Goal: Task Accomplishment & Management: Use online tool/utility

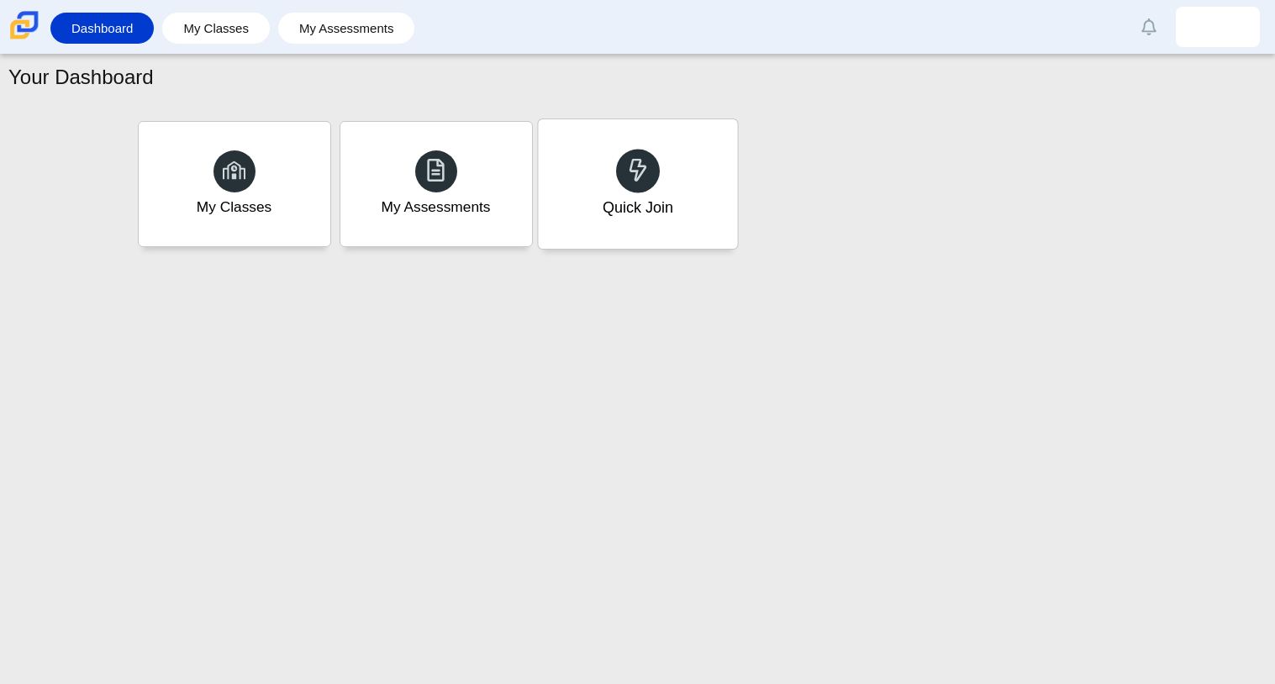
click at [696, 222] on div "Quick Join" at bounding box center [637, 183] width 199 height 129
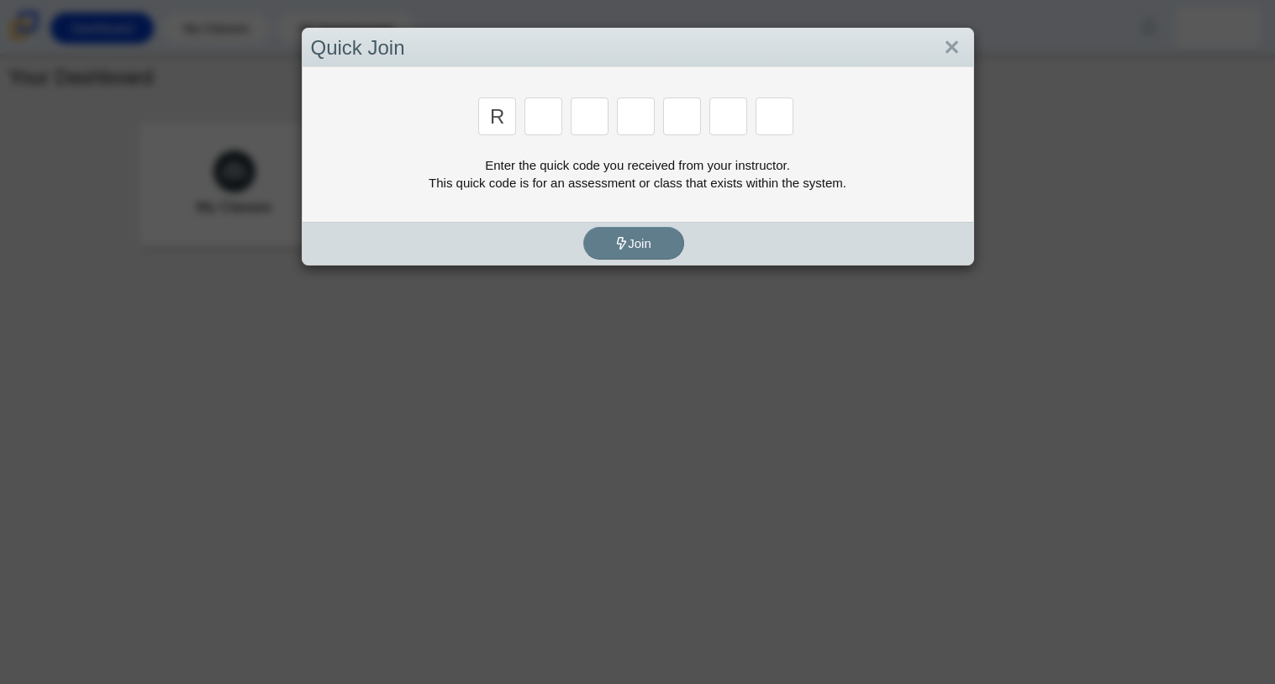
type input "r"
type input "c"
type input "g"
type input "2"
type input "9"
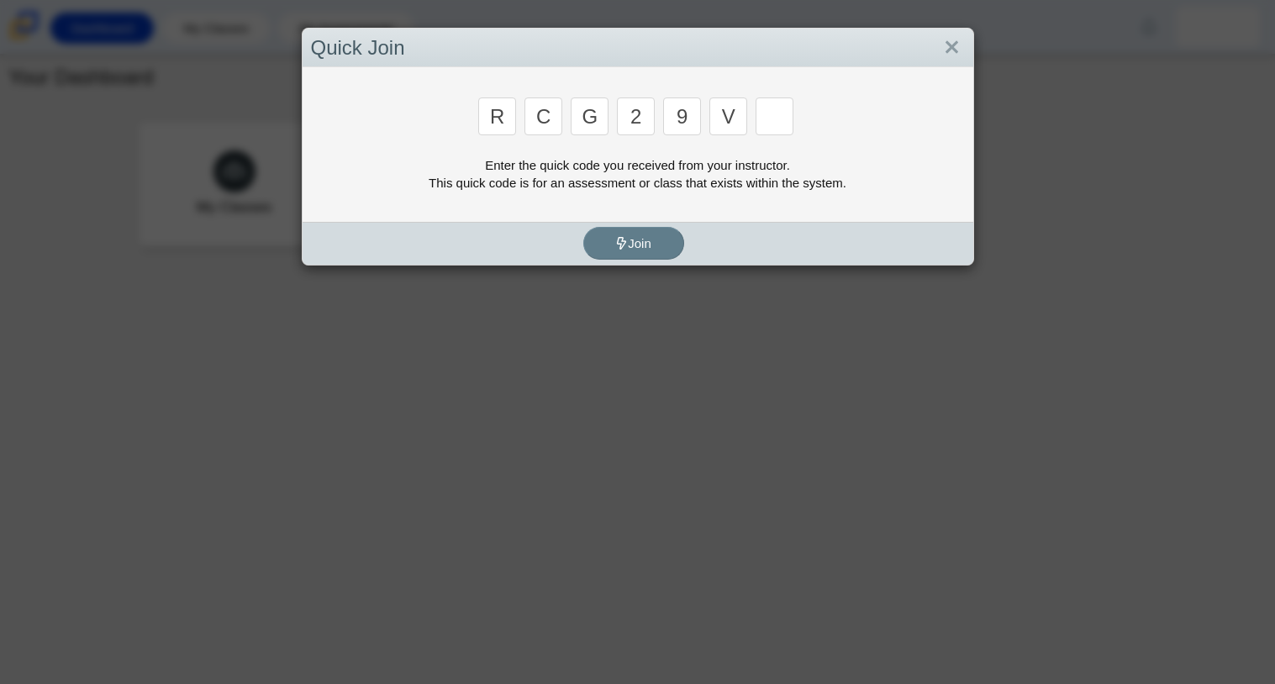
type input "v"
type input "u"
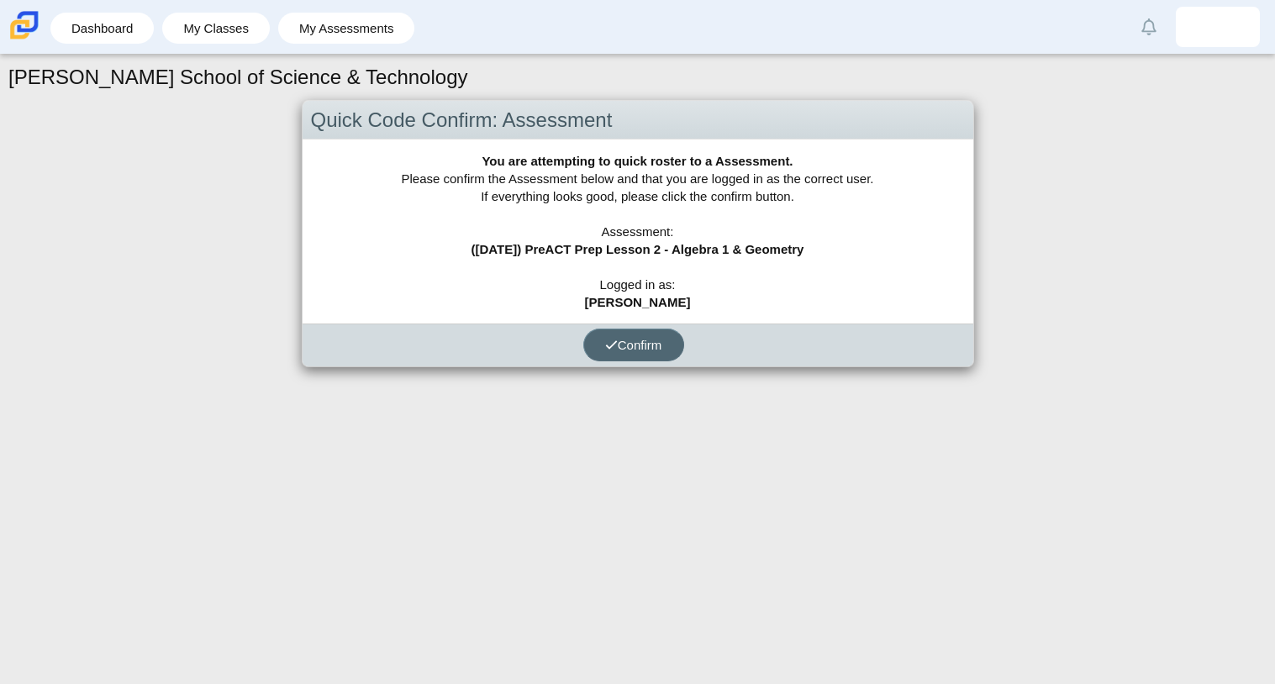
click at [618, 349] on span "Confirm" at bounding box center [633, 345] width 57 height 14
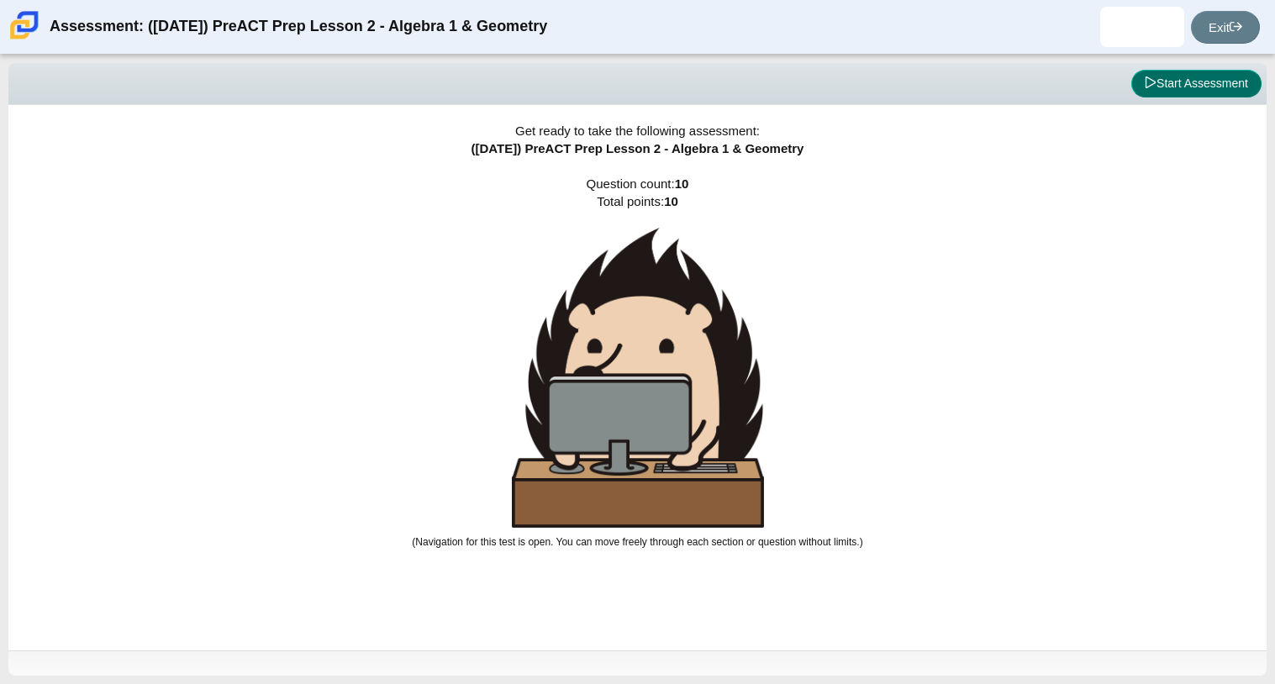
click at [1147, 71] on button "Start Assessment" at bounding box center [1196, 84] width 130 height 29
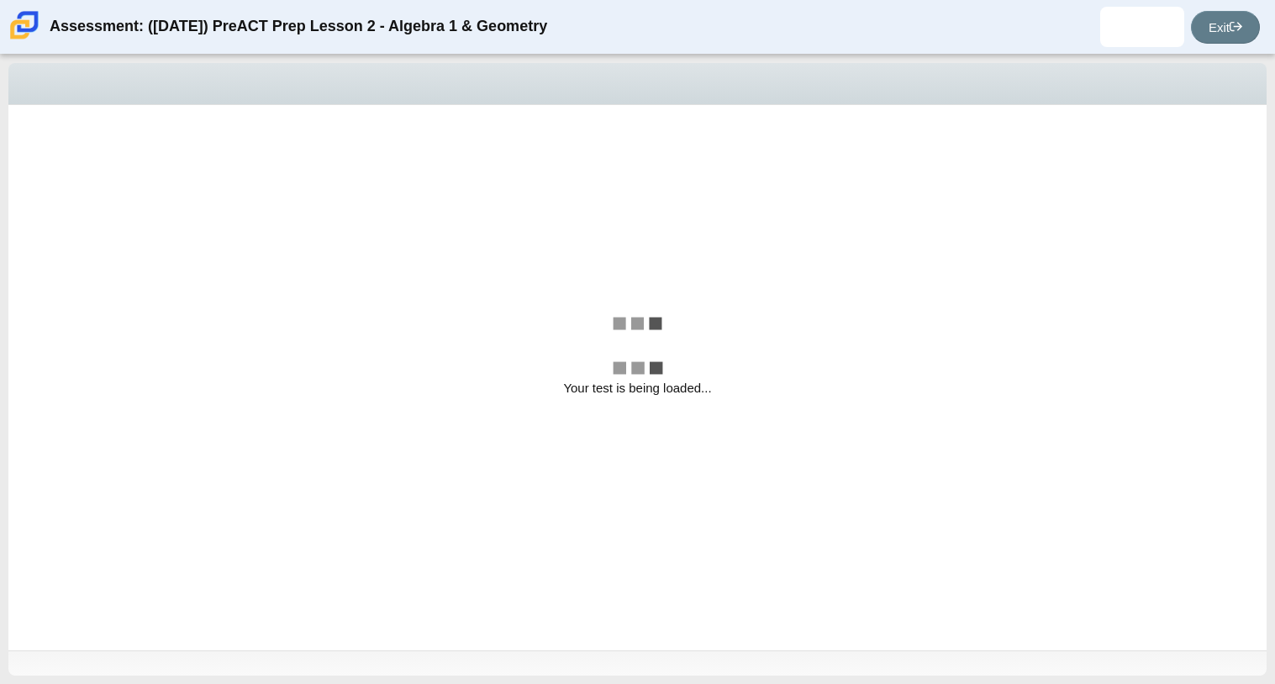
select select
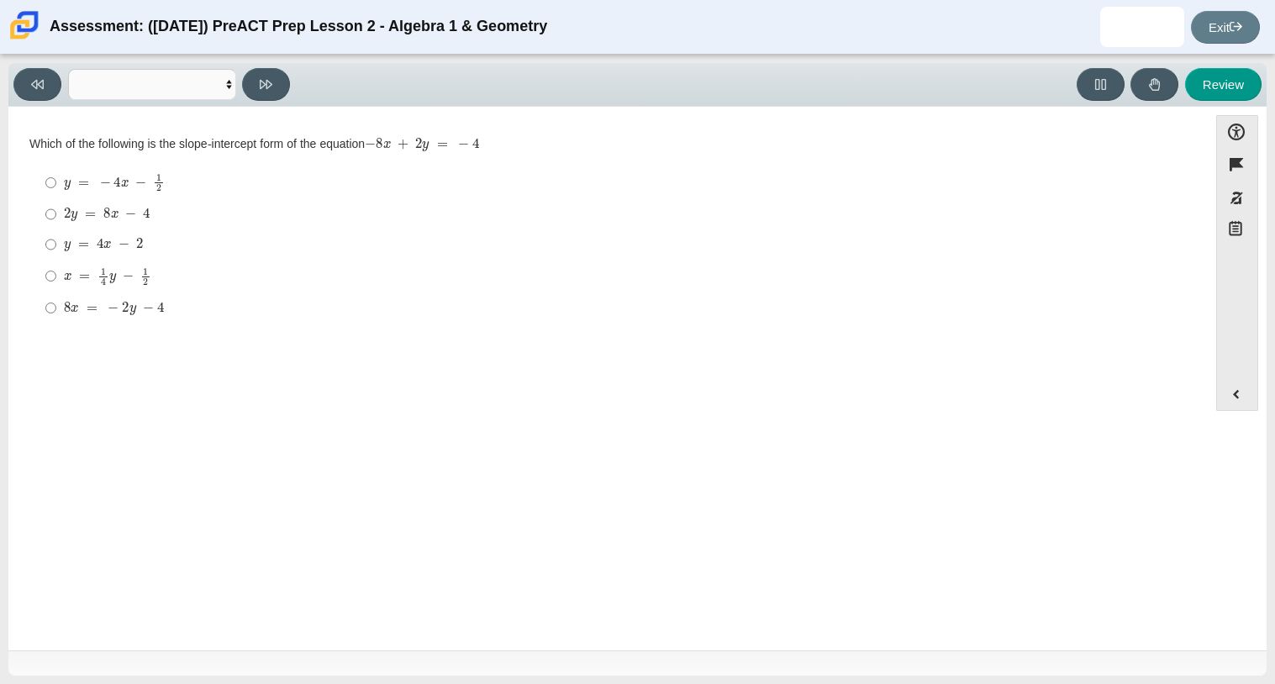
click at [209, 315] on div "8 x = − 2 y − 4" at bounding box center [621, 308] width 1114 height 17
click at [56, 315] on input "8 x = − 2 y − 4 8 x = − 2 y − 4" at bounding box center [50, 307] width 11 height 30
radio input "true"
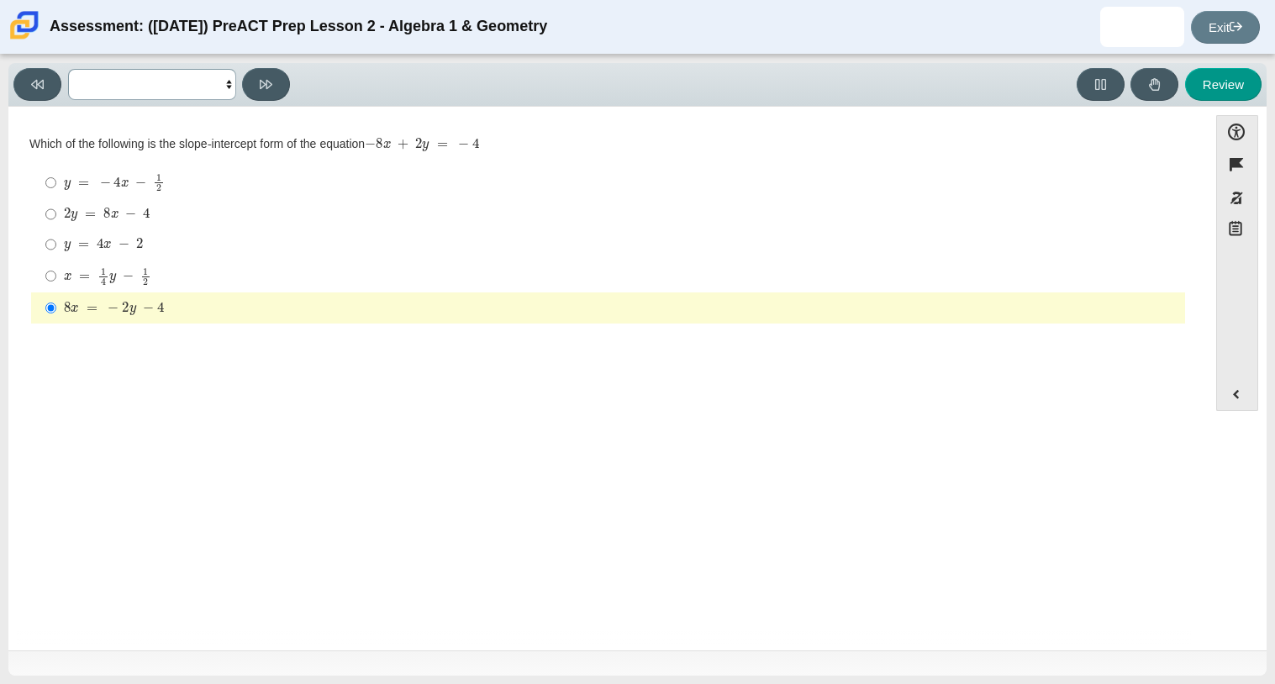
click at [141, 95] on select "Questions Question 1 Question 2 Question 3 Question 4 Question 5 Question 6 Que…" at bounding box center [152, 84] width 168 height 31
select select "ed62e223-81bd-4cbf-ab48-ab975844bd1f"
click at [68, 69] on select "Questions Question 1 Question 2 Question 3 Question 4 Question 5 Question 6 Que…" at bounding box center [152, 84] width 168 height 31
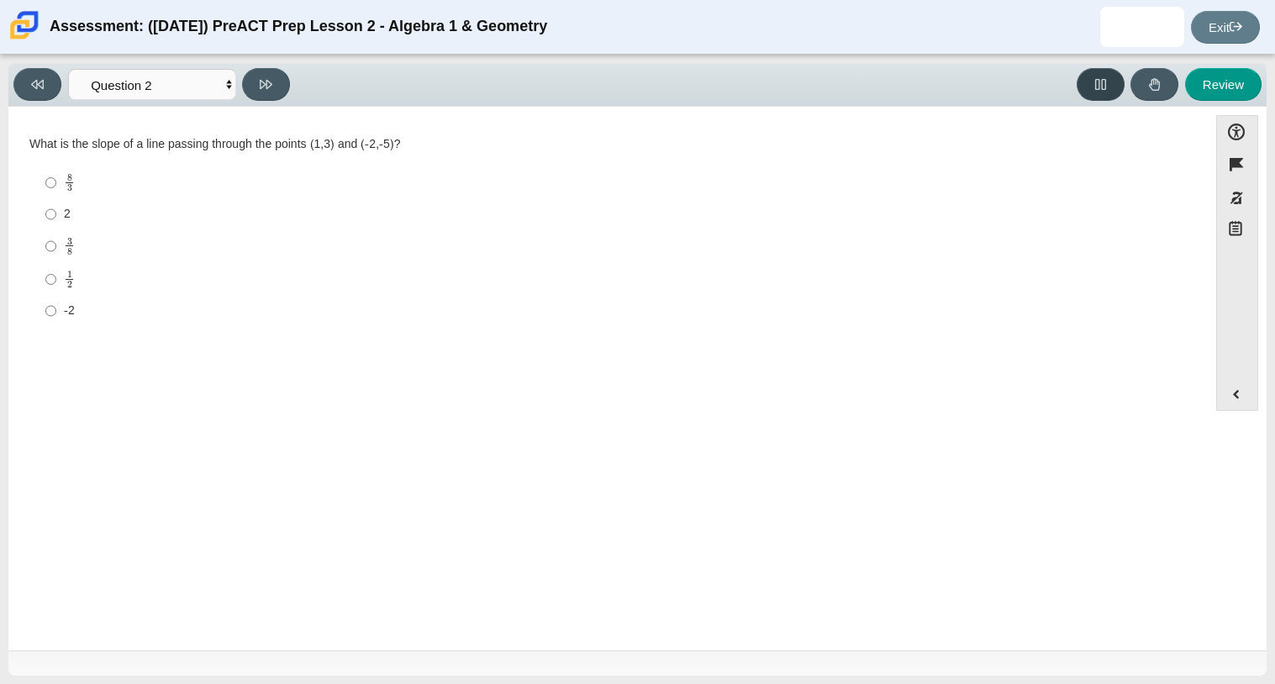
click at [1111, 90] on button at bounding box center [1100, 84] width 48 height 33
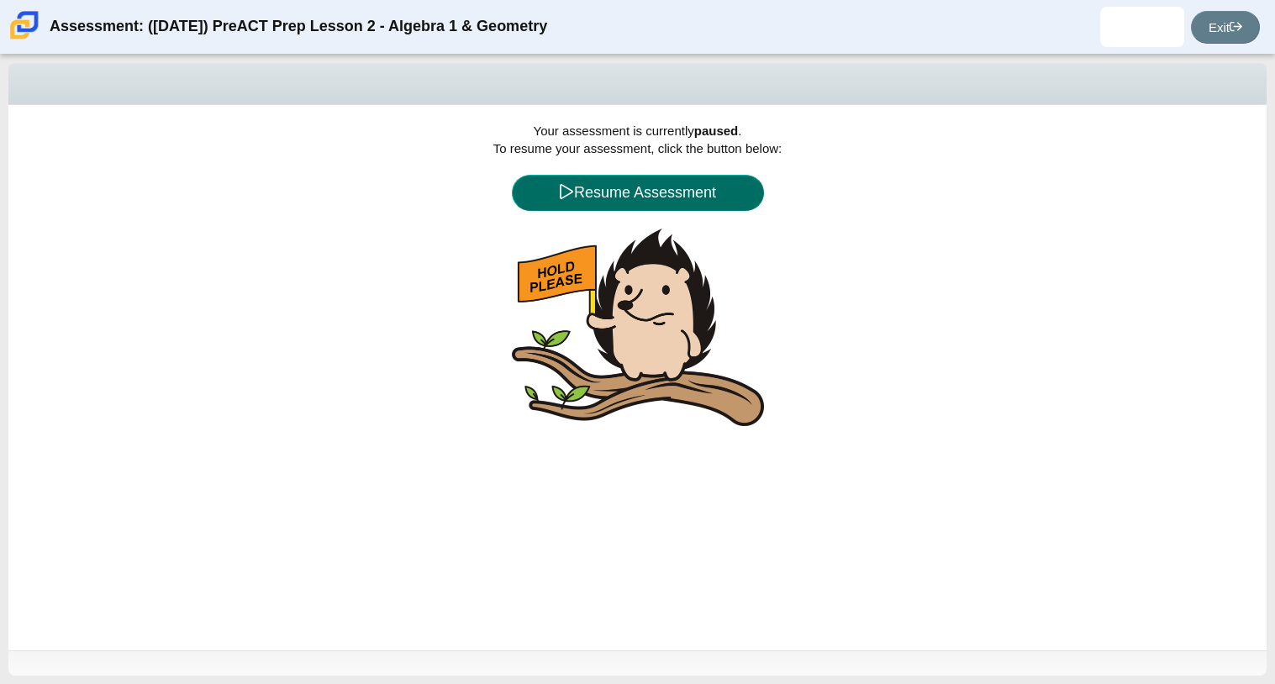
click at [613, 192] on button "Resume Assessment" at bounding box center [638, 193] width 252 height 36
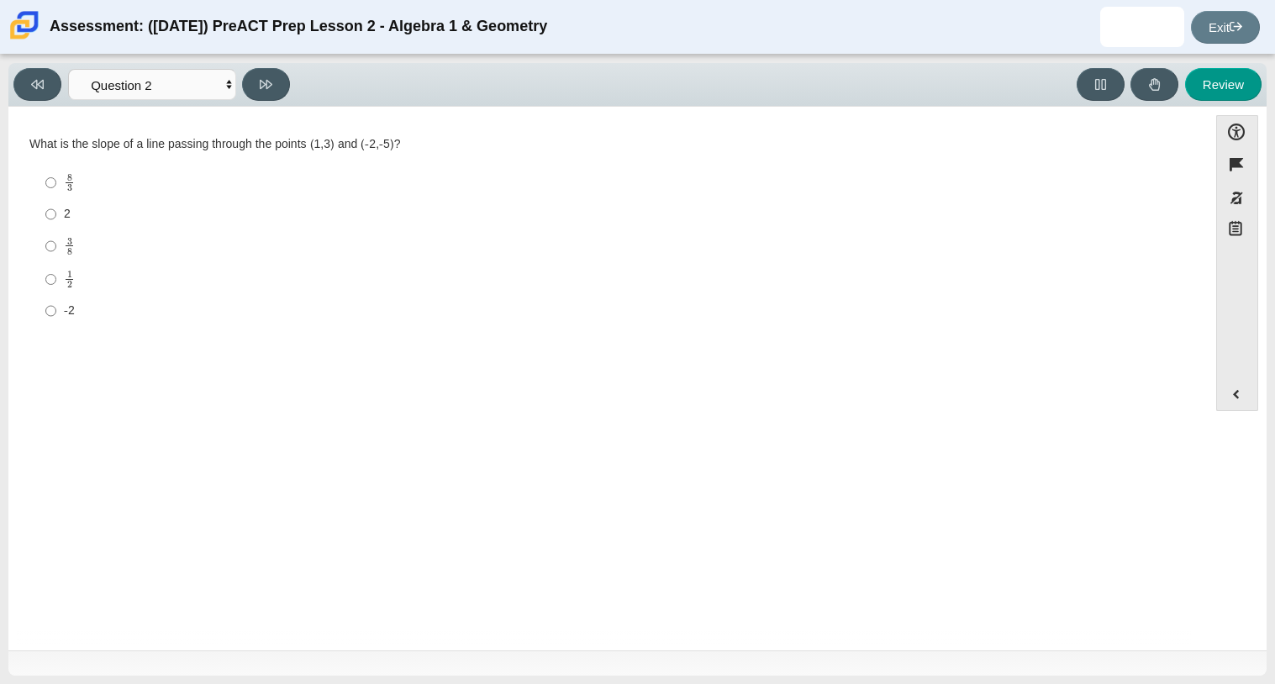
click at [613, 192] on div "8 3" at bounding box center [621, 182] width 1114 height 19
click at [56, 192] on input "8 3 8 thirds" at bounding box center [50, 182] width 11 height 33
radio input "true"
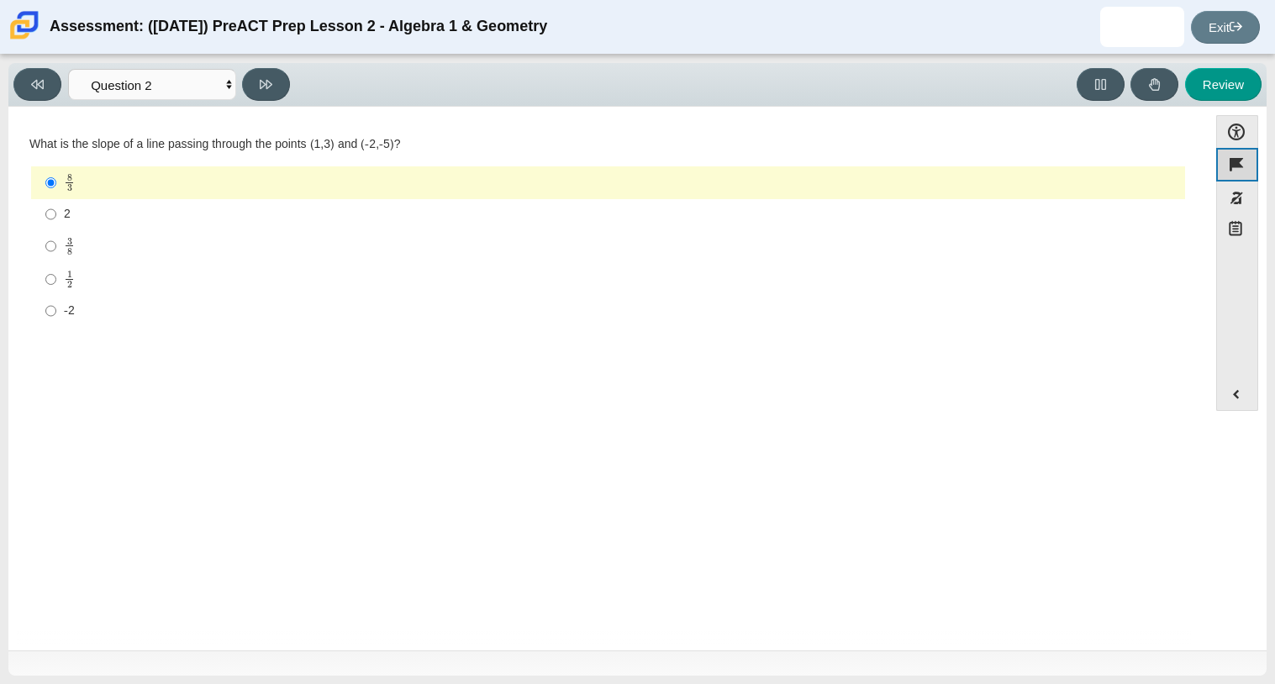
click at [1257, 152] on button "Flag item" at bounding box center [1237, 164] width 42 height 33
click at [182, 187] on div "8 3" at bounding box center [621, 182] width 1114 height 19
click at [56, 187] on input "8 3 8 thirds" at bounding box center [50, 182] width 11 height 33
click at [1234, 166] on button "Unflag item" at bounding box center [1237, 164] width 42 height 33
click at [313, 228] on label "2 2" at bounding box center [609, 214] width 1151 height 30
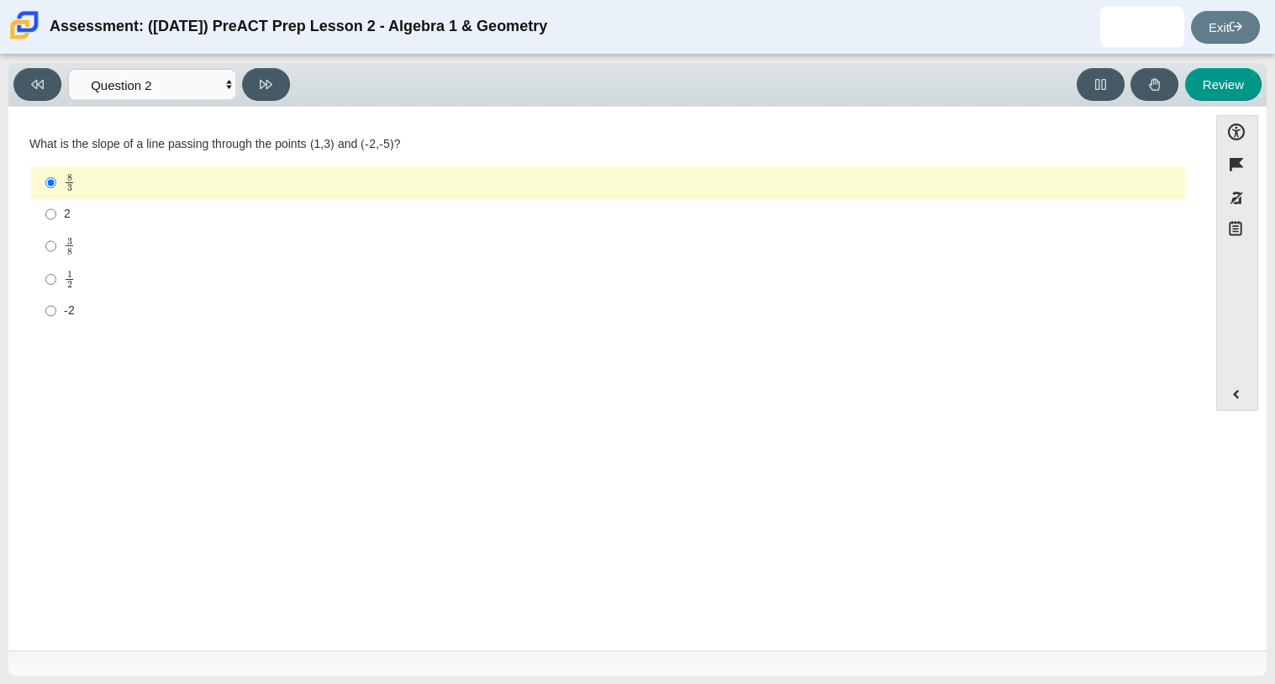
click at [56, 228] on input "2 2" at bounding box center [50, 214] width 11 height 30
radio input "true"
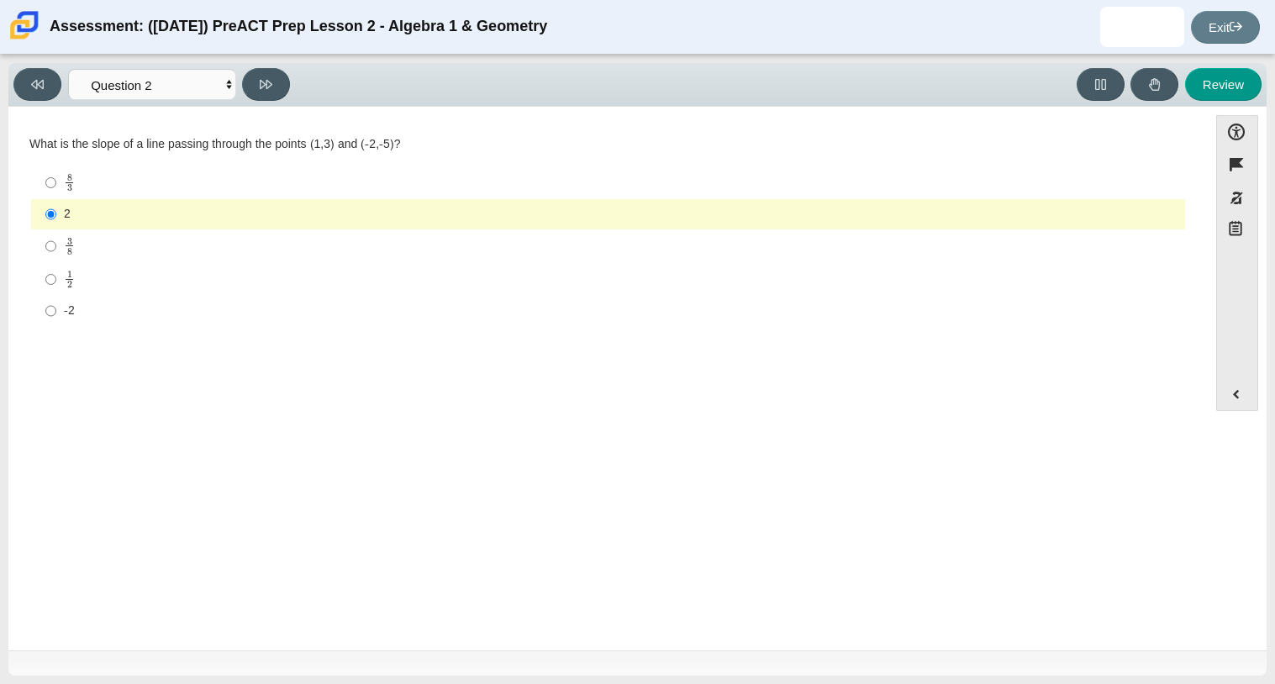
click at [313, 228] on label "2 2" at bounding box center [609, 214] width 1151 height 30
click at [56, 228] on input "2 2" at bounding box center [50, 214] width 11 height 30
click at [313, 228] on label "2 2" at bounding box center [609, 214] width 1151 height 30
click at [56, 228] on input "2 2" at bounding box center [50, 214] width 11 height 30
click at [313, 228] on label "2 2" at bounding box center [609, 214] width 1151 height 30
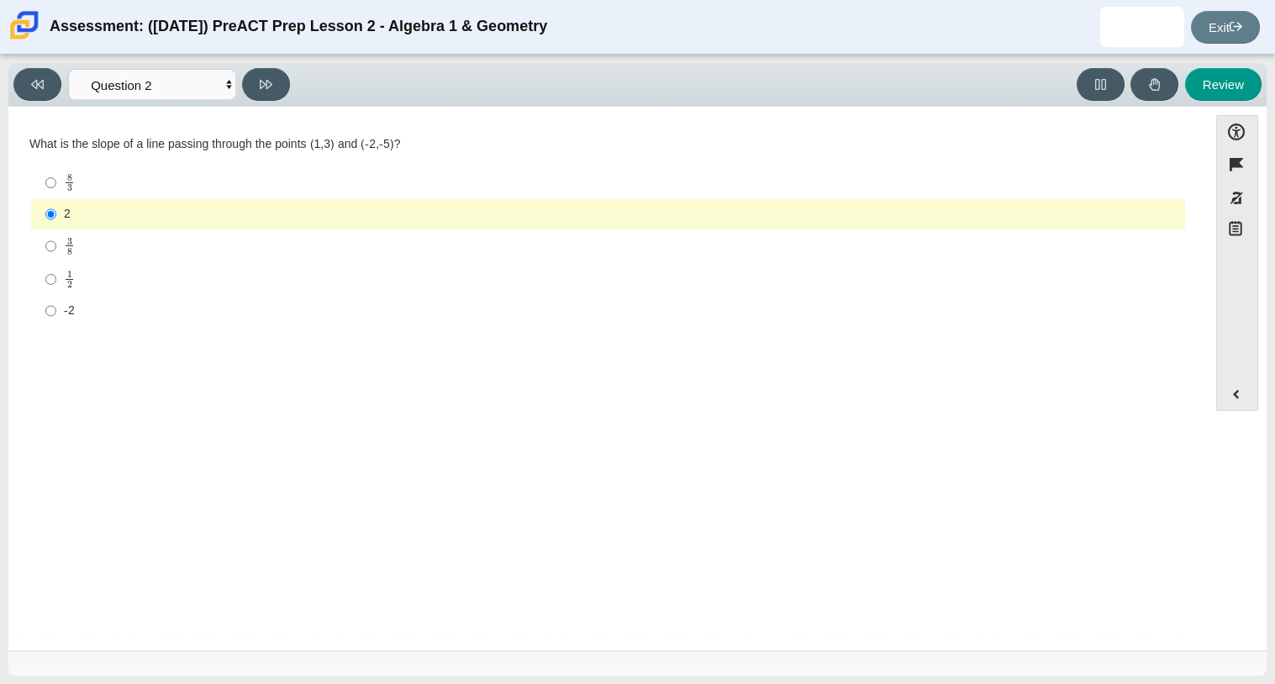
click at [56, 228] on input "2 2" at bounding box center [50, 214] width 11 height 30
click at [309, 224] on label "2 2" at bounding box center [609, 214] width 1151 height 30
click at [56, 224] on input "2 2" at bounding box center [50, 214] width 11 height 30
click at [309, 224] on label "2 2" at bounding box center [609, 214] width 1151 height 30
click at [56, 224] on input "2 2" at bounding box center [50, 214] width 11 height 30
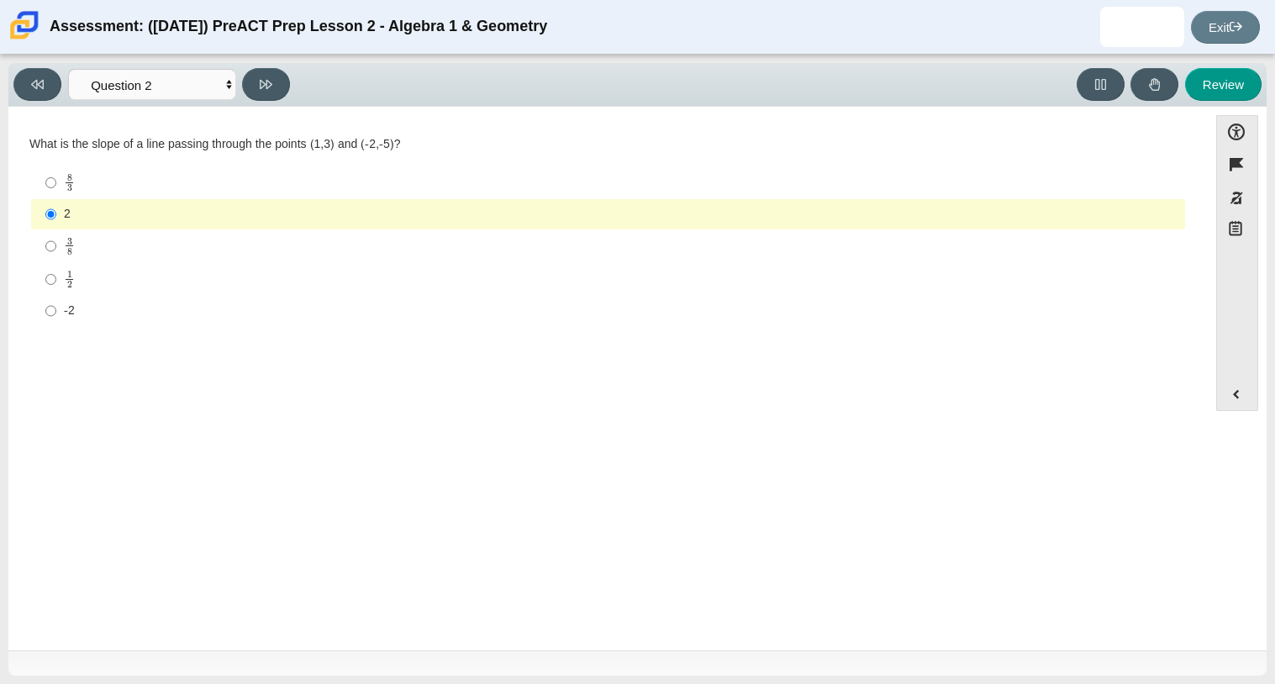
click at [309, 224] on label "2 2" at bounding box center [609, 214] width 1151 height 30
click at [56, 224] on input "2 2" at bounding box center [50, 214] width 11 height 30
click at [51, 184] on input "8 3 8 thirds" at bounding box center [50, 182] width 11 height 33
radio input "true"
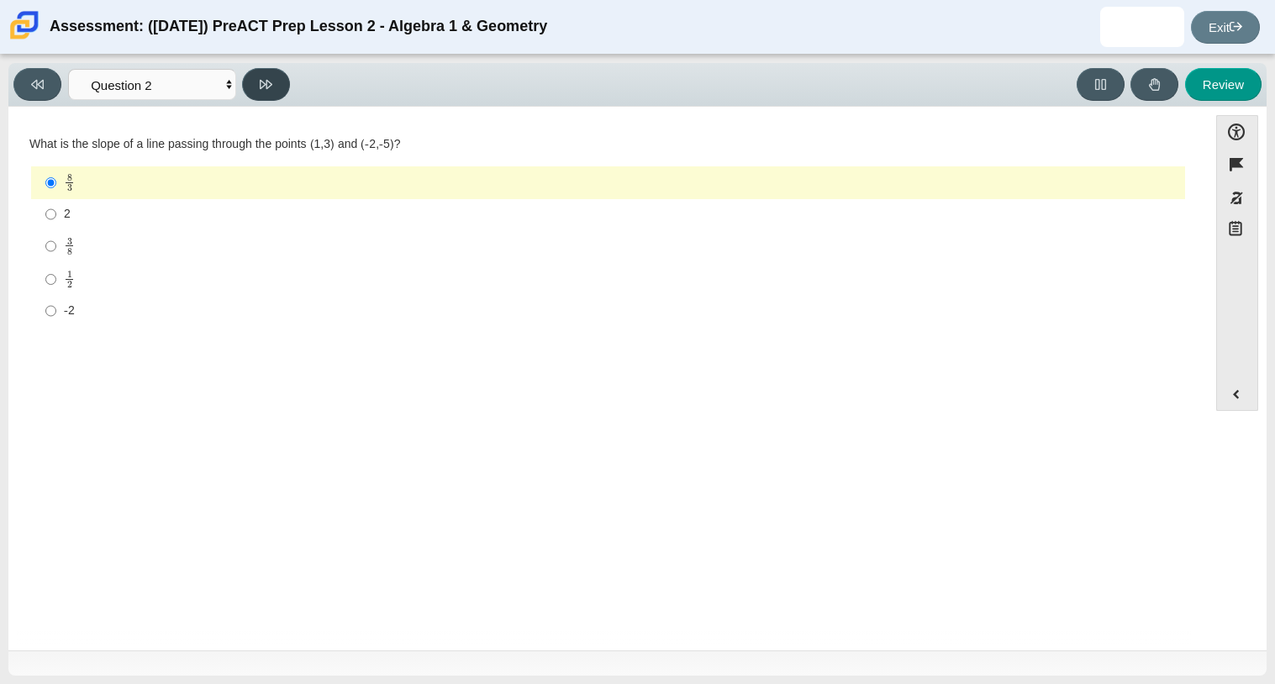
click at [270, 95] on button at bounding box center [266, 84] width 48 height 33
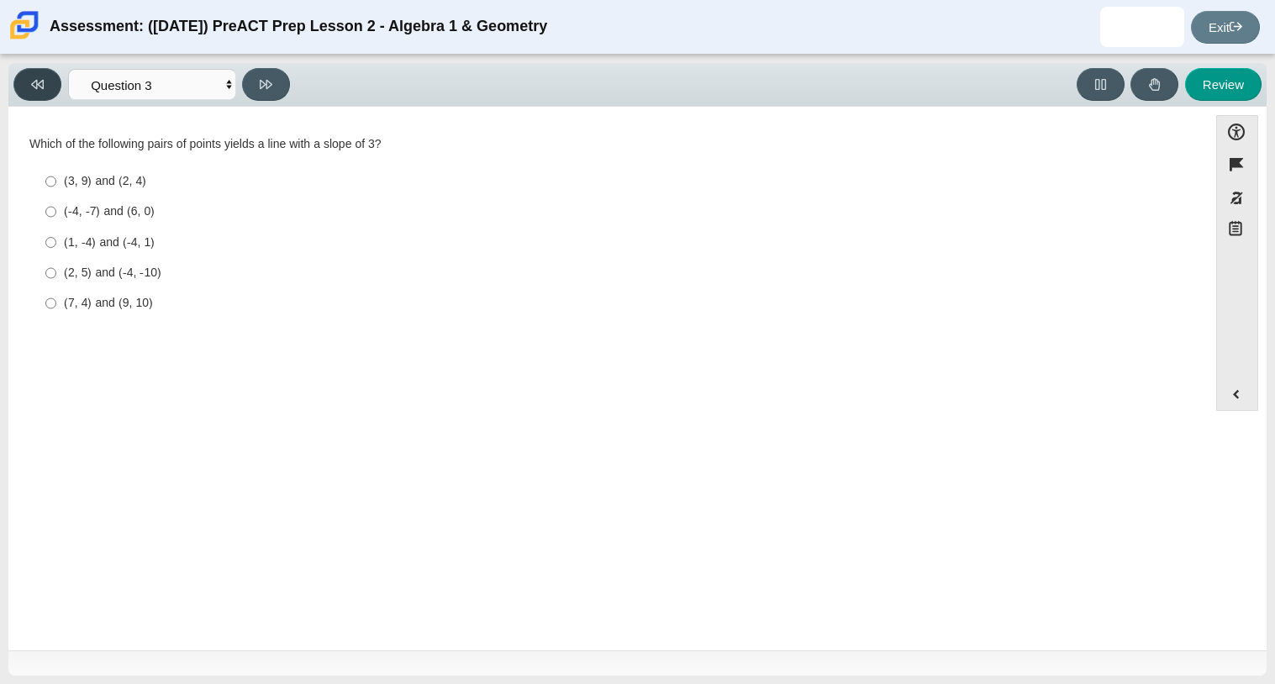
click at [47, 73] on button at bounding box center [37, 84] width 48 height 33
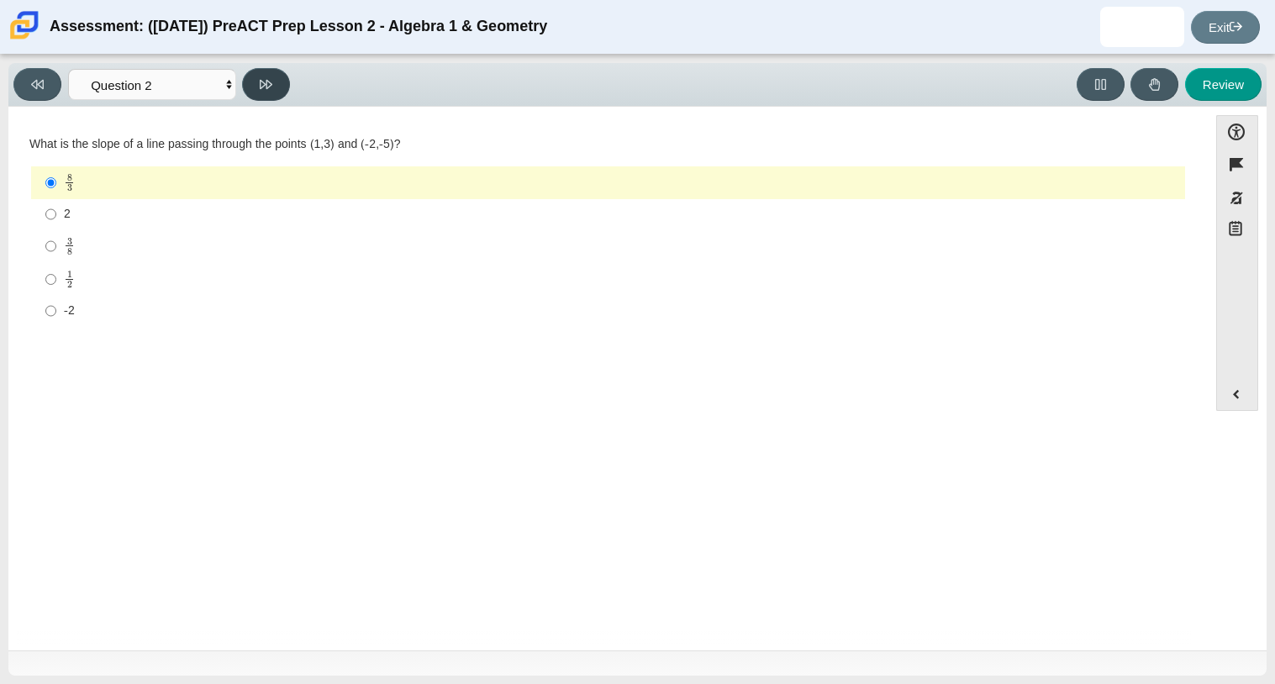
click at [246, 91] on button at bounding box center [266, 84] width 48 height 33
select select "97f4f5fa-a52e-4fed-af51-565bfcdf47cb"
